Goal: Information Seeking & Learning: Learn about a topic

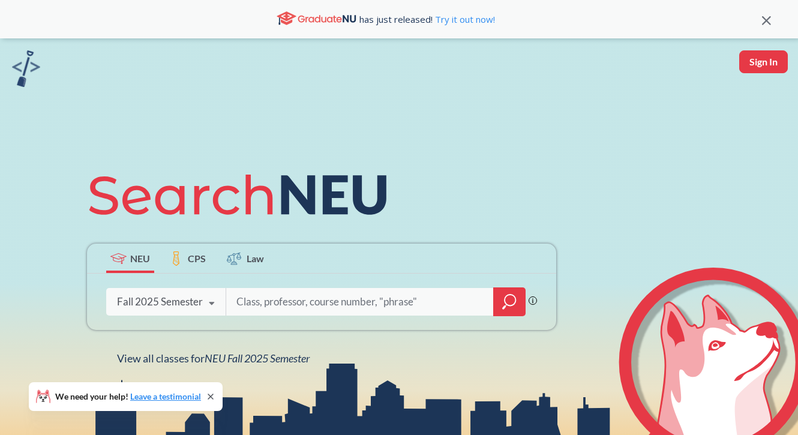
click at [212, 394] on icon at bounding box center [211, 397] width 10 height 10
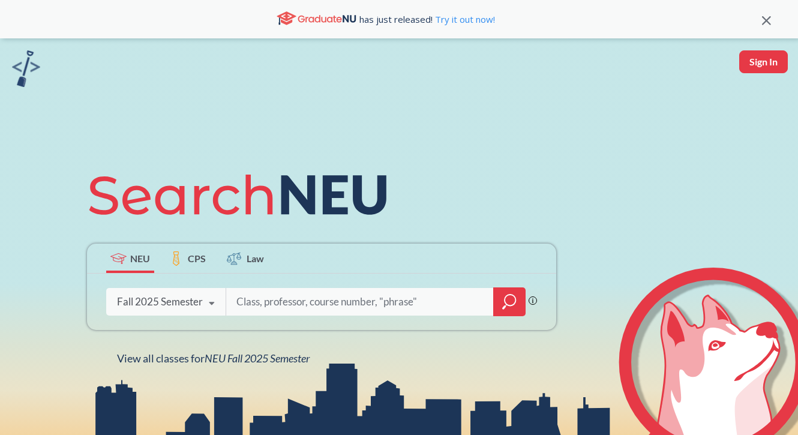
click at [278, 299] on input "search" at bounding box center [360, 301] width 250 height 25
type input "C"
type input "Ds4420"
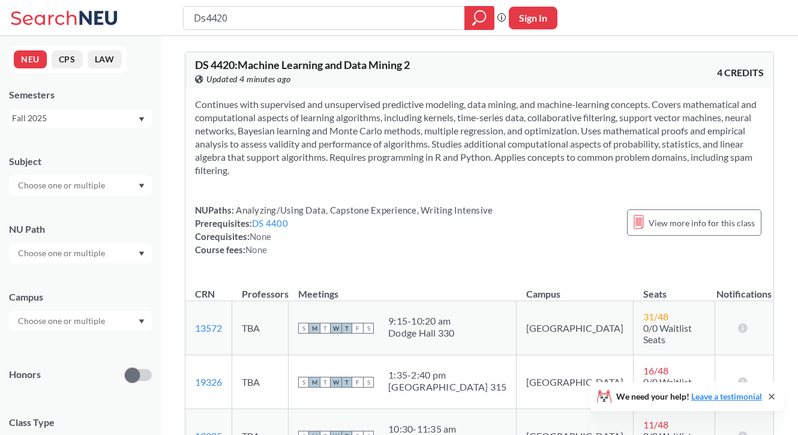
drag, startPoint x: 272, startPoint y: 23, endPoint x: 171, endPoint y: 21, distance: 100.8
click at [170, 21] on div "Ds4420 Phrase search guarantees the exact search appears in the results. Ex. If…" at bounding box center [399, 18] width 798 height 36
type input "CS 4120"
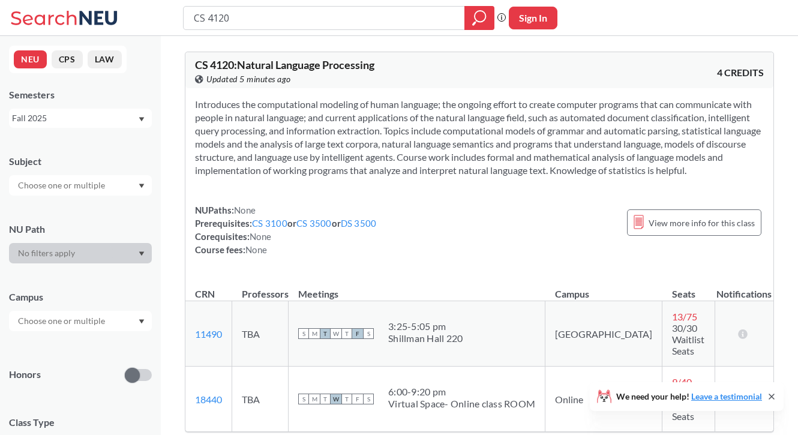
drag, startPoint x: 258, startPoint y: 29, endPoint x: 184, endPoint y: 5, distance: 77.8
click at [184, 6] on div "CS 4120 Phrase search guarantees the exact search appears in the results. Ex. I…" at bounding box center [344, 18] width 323 height 24
drag, startPoint x: 247, startPoint y: 10, endPoint x: 268, endPoint y: 23, distance: 24.0
click at [268, 23] on input "CS 4120" at bounding box center [324, 18] width 263 height 20
type input "BIol 1147"
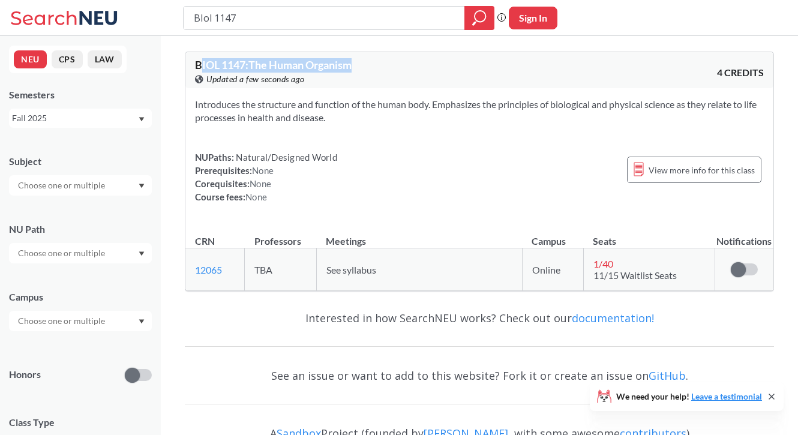
drag, startPoint x: 365, startPoint y: 67, endPoint x: 200, endPoint y: 69, distance: 165.0
click at [200, 69] on div "BIOL 1147 : The Human Organism View this course on Banner. Updated a few second…" at bounding box center [337, 72] width 284 height 26
drag, startPoint x: 250, startPoint y: 19, endPoint x: 168, endPoint y: 14, distance: 81.8
click at [167, 14] on div "BIol 1147 Phrase search guarantees the exact search appears in the results. Ex.…" at bounding box center [399, 18] width 798 height 36
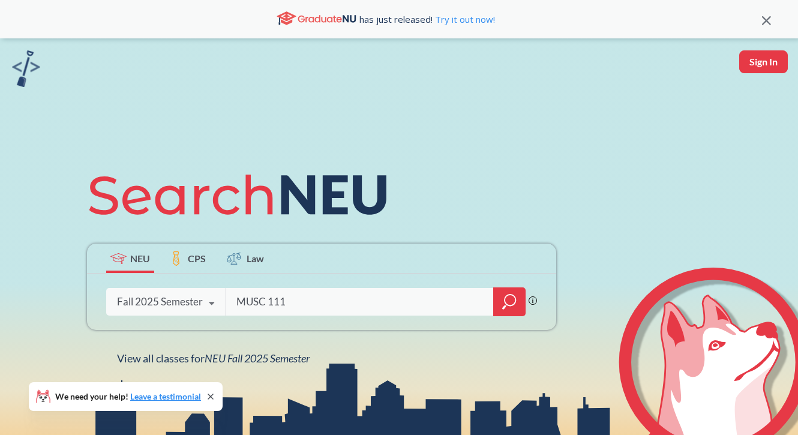
type input "MUSC 1112"
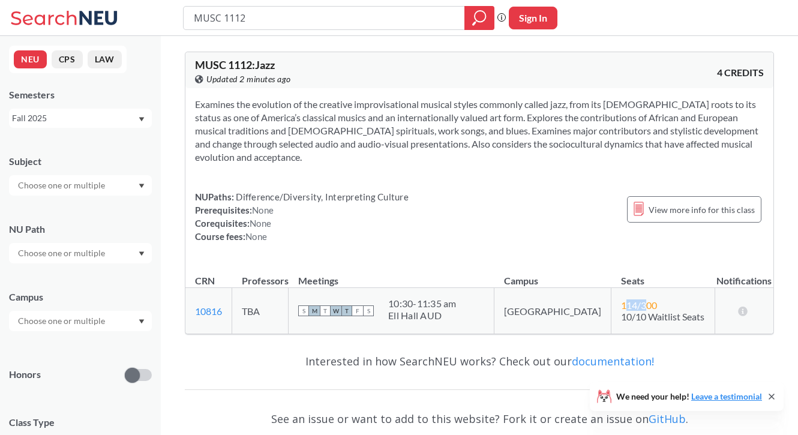
drag, startPoint x: 596, startPoint y: 305, endPoint x: 630, endPoint y: 305, distance: 33.6
click at [625, 305] on span "114 / 300" at bounding box center [639, 304] width 36 height 11
click at [621, 312] on span "10/10 Waitlist Seats" at bounding box center [662, 316] width 83 height 11
drag, startPoint x: 584, startPoint y: 307, endPoint x: 634, endPoint y: 307, distance: 50.4
click at [634, 307] on td "114 / 300 10/10 Waitlist Seats" at bounding box center [662, 311] width 103 height 46
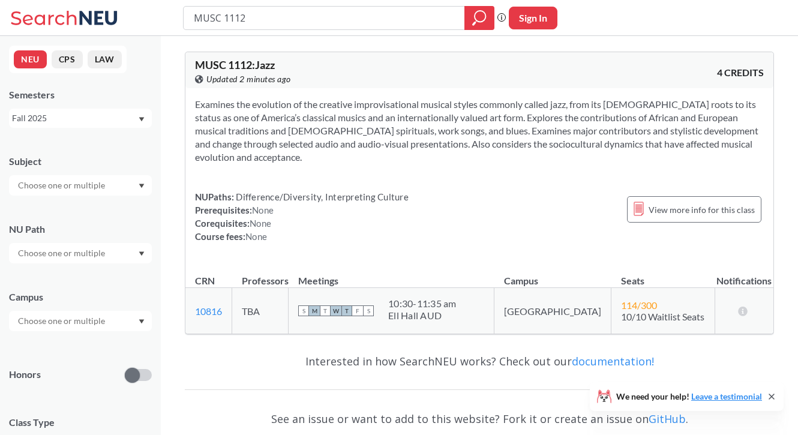
drag, startPoint x: 314, startPoint y: 178, endPoint x: 365, endPoint y: 178, distance: 50.4
click at [365, 178] on div "Examines the evolution of the creative improvisational musical styles commonly …" at bounding box center [479, 175] width 588 height 174
drag, startPoint x: 304, startPoint y: 200, endPoint x: 377, endPoint y: 200, distance: 73.2
click at [377, 200] on span "Difference/Diversity, Interpreting Culture" at bounding box center [321, 196] width 175 height 11
click at [326, 194] on span "Difference/Diversity, Interpreting Culture" at bounding box center [321, 196] width 175 height 11
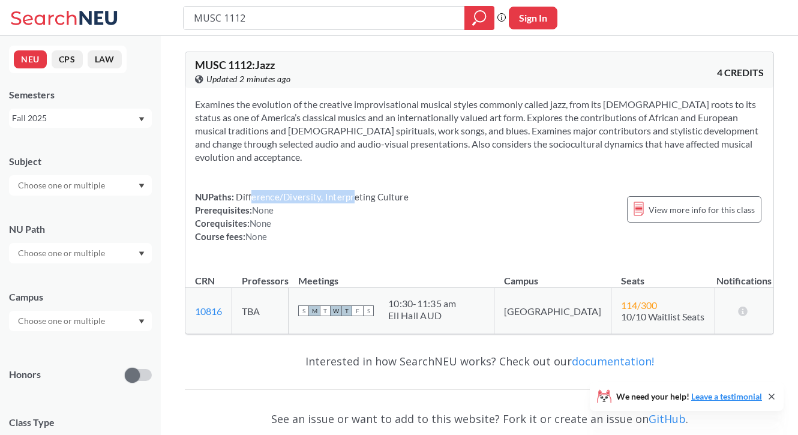
drag, startPoint x: 251, startPoint y: 192, endPoint x: 357, endPoint y: 195, distance: 105.7
click at [357, 195] on span "Difference/Diversity, Interpreting Culture" at bounding box center [321, 196] width 175 height 11
click at [244, 210] on div "NUPaths: Difference/Diversity, Interpreting Culture Prerequisites: None Corequi…" at bounding box center [302, 216] width 214 height 53
drag, startPoint x: 228, startPoint y: 201, endPoint x: 361, endPoint y: 201, distance: 132.6
click at [361, 201] on div "NUPaths: Difference/Diversity, Interpreting Culture Prerequisites: None Corequi…" at bounding box center [302, 216] width 214 height 53
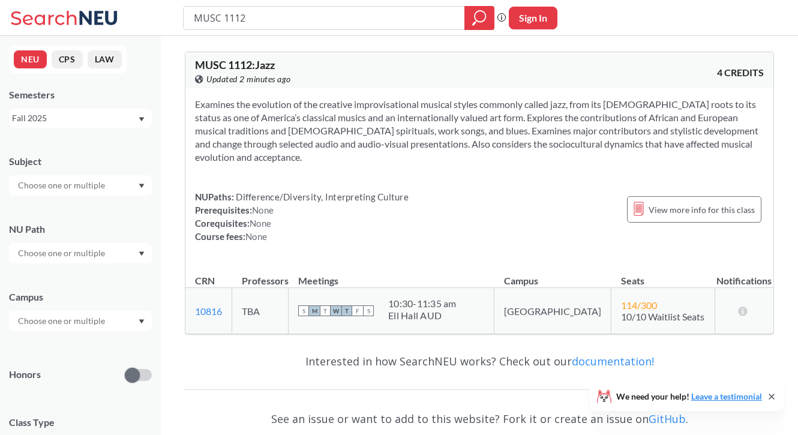
click at [332, 212] on div "NUPaths: Difference/Diversity, Interpreting Culture Prerequisites: None Corequi…" at bounding box center [302, 216] width 214 height 53
drag, startPoint x: 295, startPoint y: 236, endPoint x: 199, endPoint y: 173, distance: 114.5
click at [199, 173] on div "Examines the evolution of the creative improvisational musical styles commonly …" at bounding box center [479, 175] width 588 height 174
click at [770, 392] on icon at bounding box center [772, 397] width 10 height 10
click at [275, 24] on input "MUSC 1112" at bounding box center [324, 18] width 263 height 20
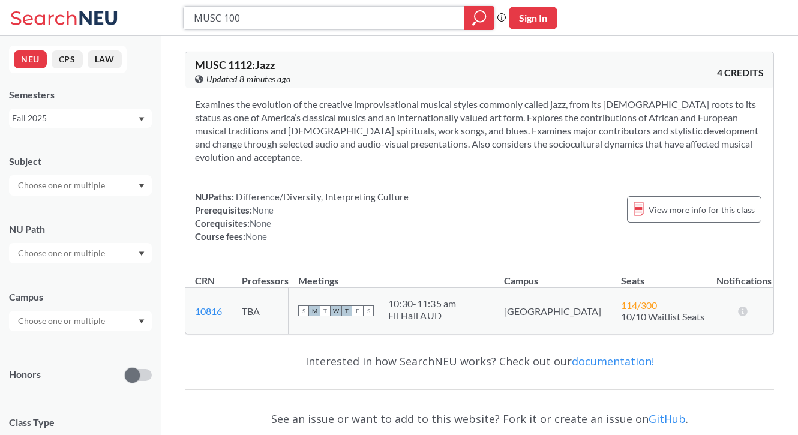
type input "MUSC 1002"
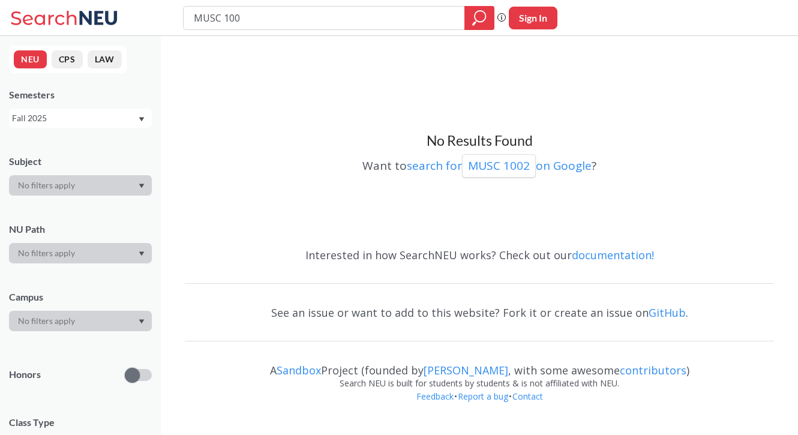
type input "MUSC 1001"
